Goal: Transaction & Acquisition: Obtain resource

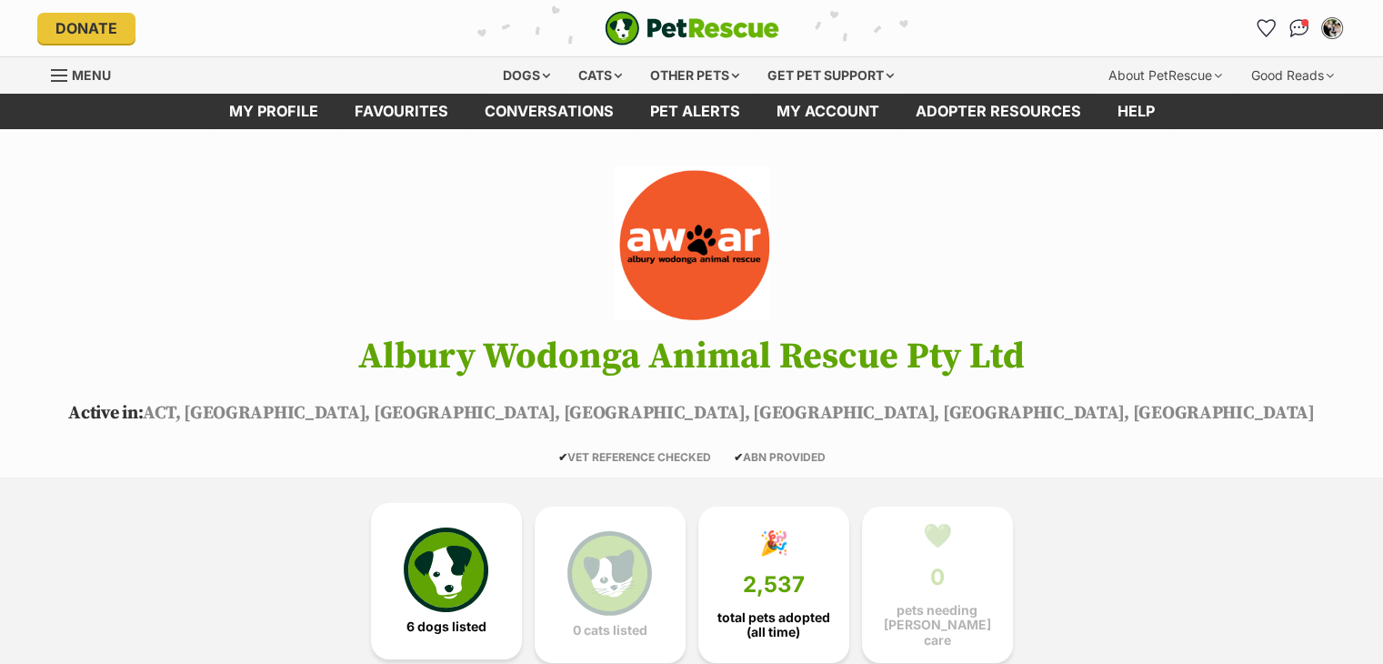
click at [467, 587] on img at bounding box center [446, 569] width 84 height 84
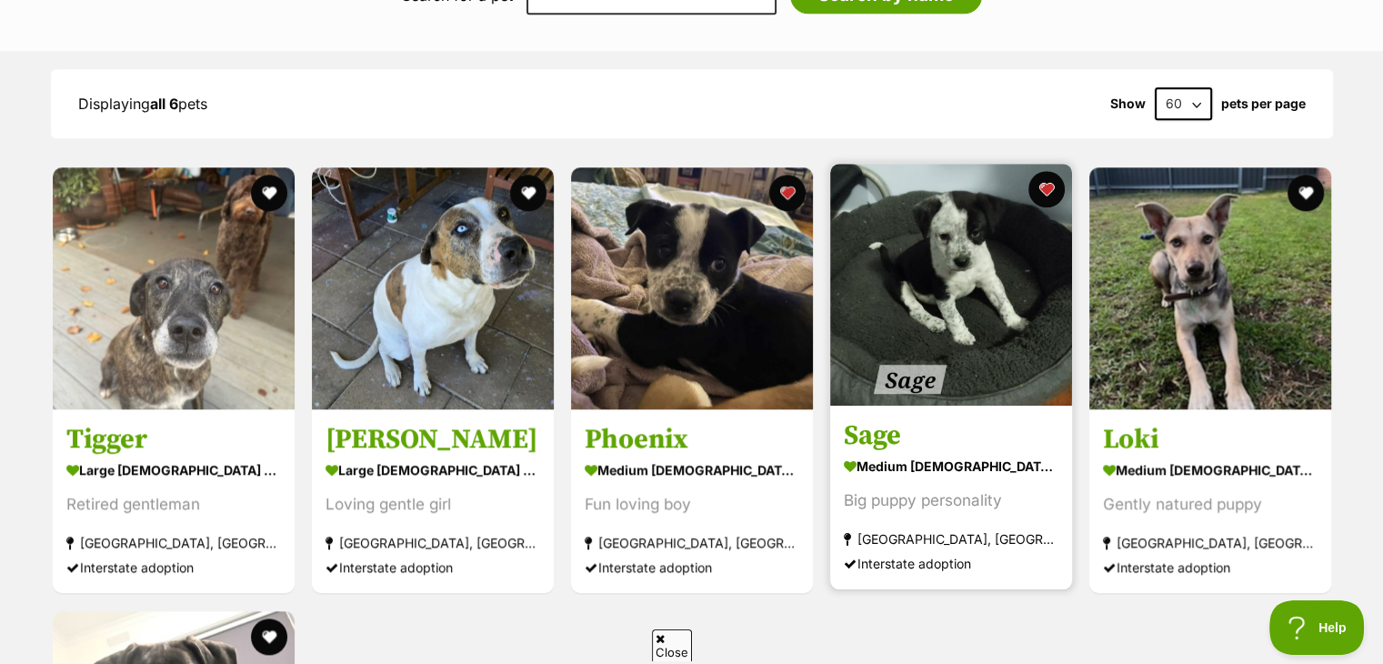
click at [921, 213] on img at bounding box center [951, 285] width 242 height 242
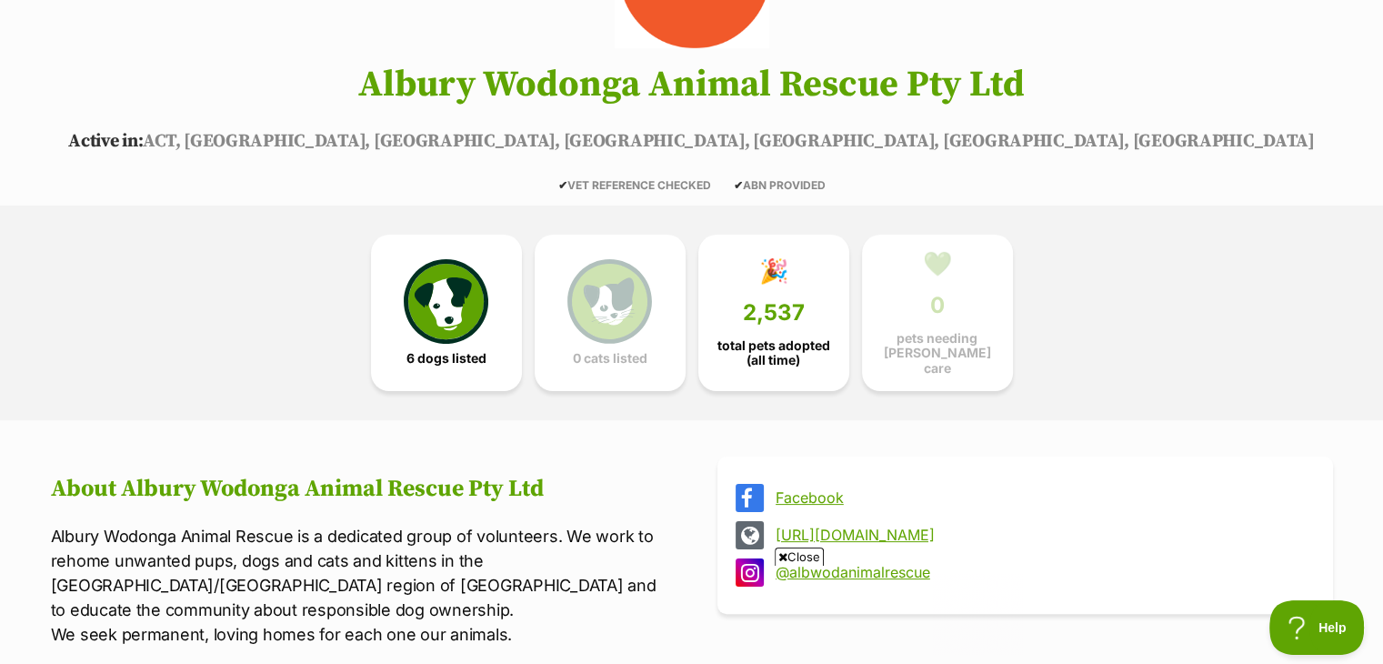
click at [834, 527] on link "[URL][DOMAIN_NAME]" at bounding box center [1042, 535] width 532 height 16
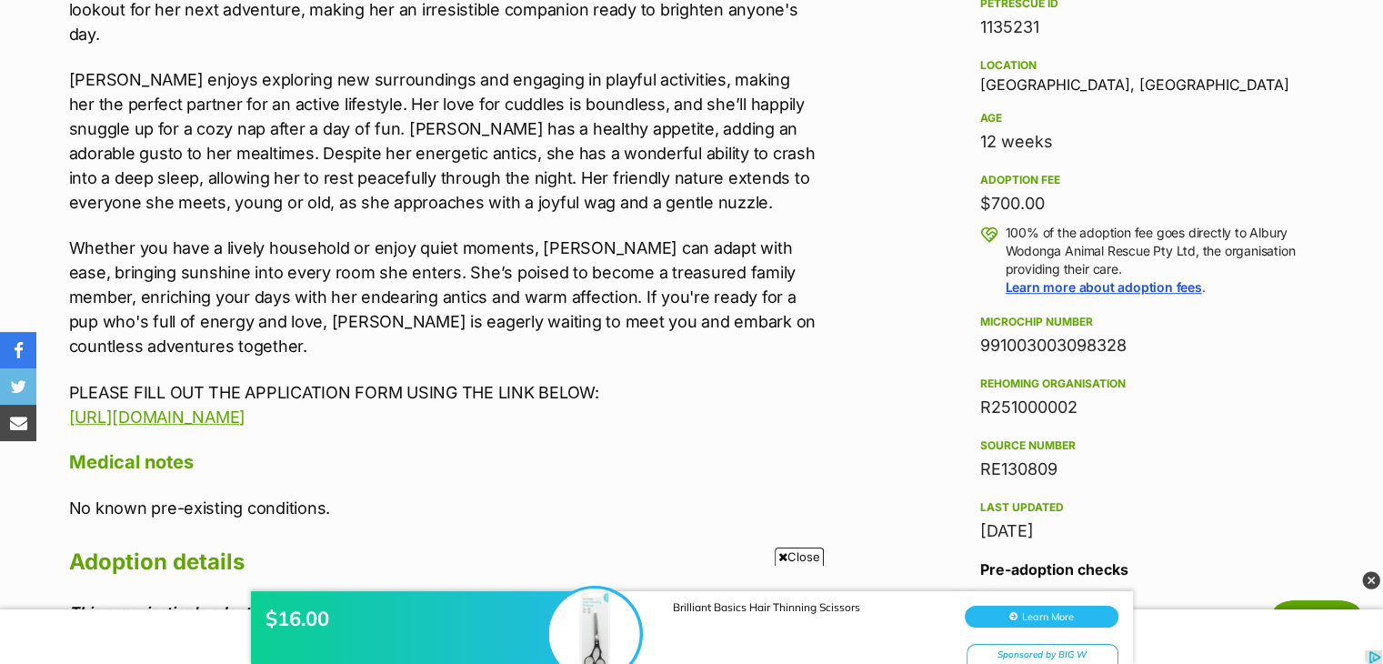
scroll to position [1128, 0]
